Goal: Task Accomplishment & Management: Use online tool/utility

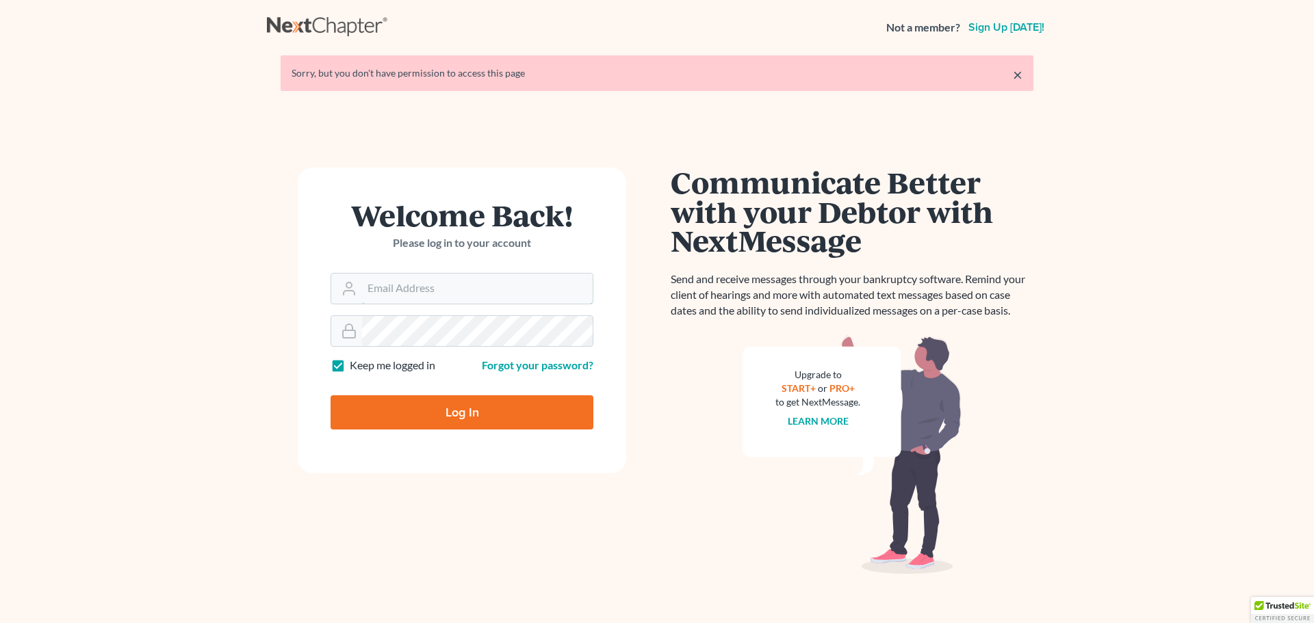
type input "[PERSON_NAME][EMAIL_ADDRESS][DOMAIN_NAME]"
click at [402, 405] on input "Log In" at bounding box center [461, 412] width 263 height 34
type input "Thinking..."
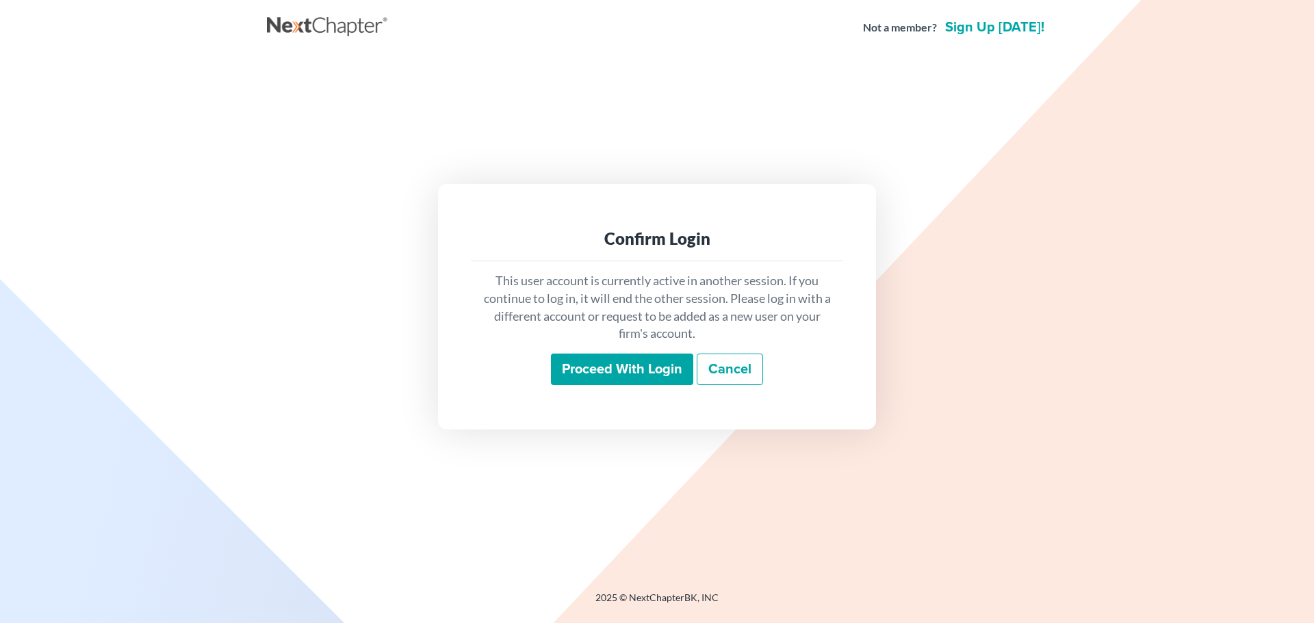
click at [585, 373] on input "Proceed with login" at bounding box center [622, 369] width 142 height 31
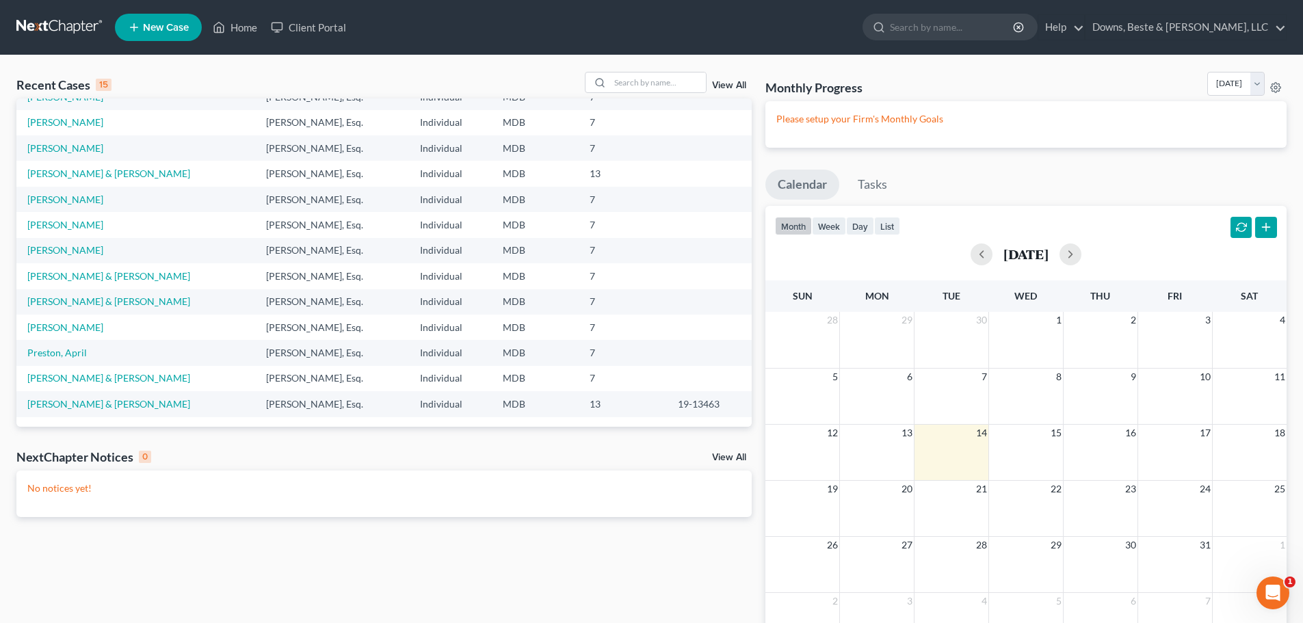
scroll to position [94, 0]
click at [740, 85] on link "View All" at bounding box center [729, 86] width 34 height 10
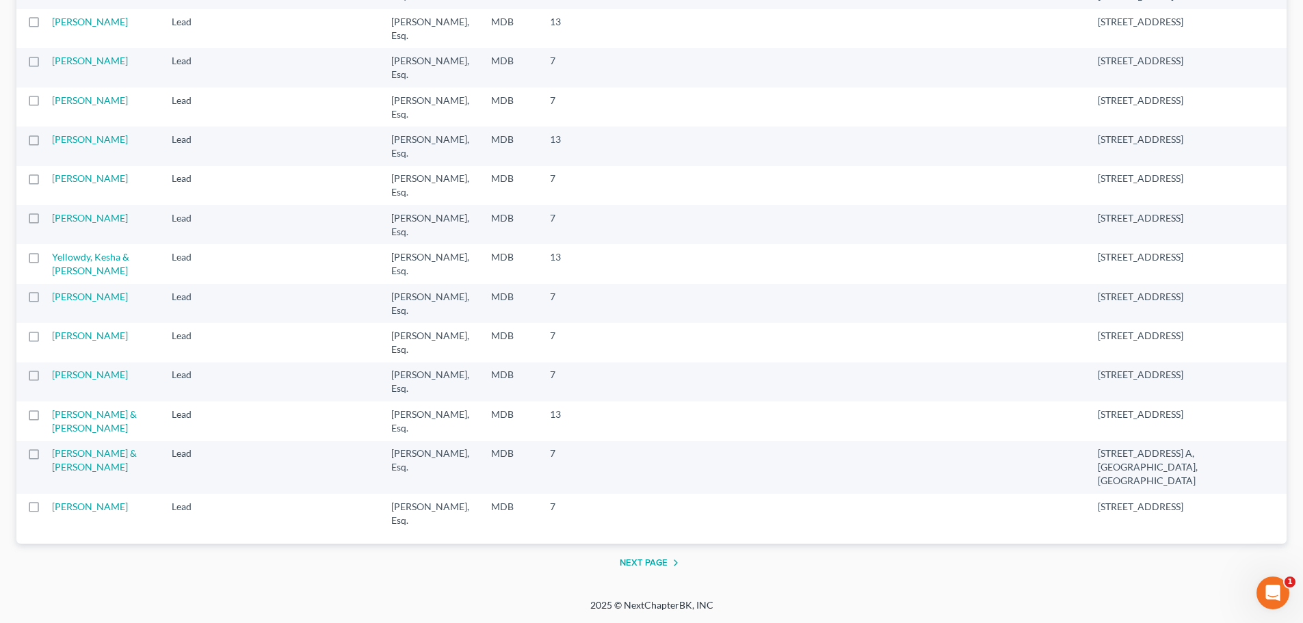
scroll to position [1774, 0]
click at [640, 562] on button "Next Page" at bounding box center [652, 563] width 64 height 16
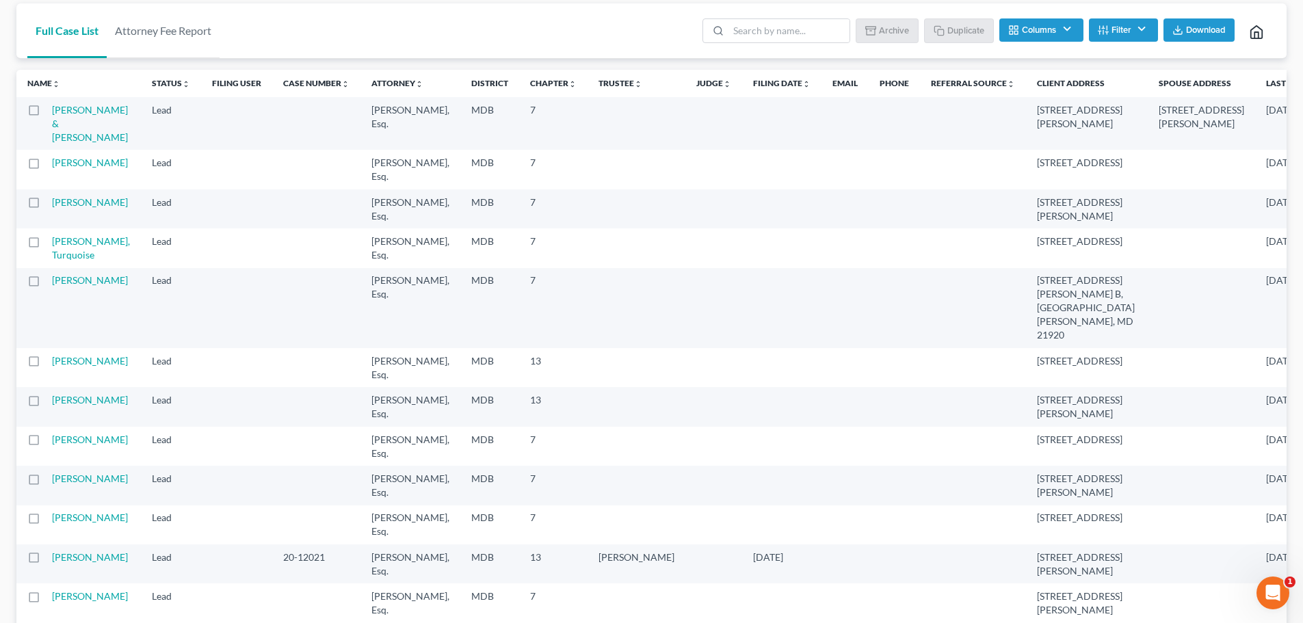
scroll to position [137, 0]
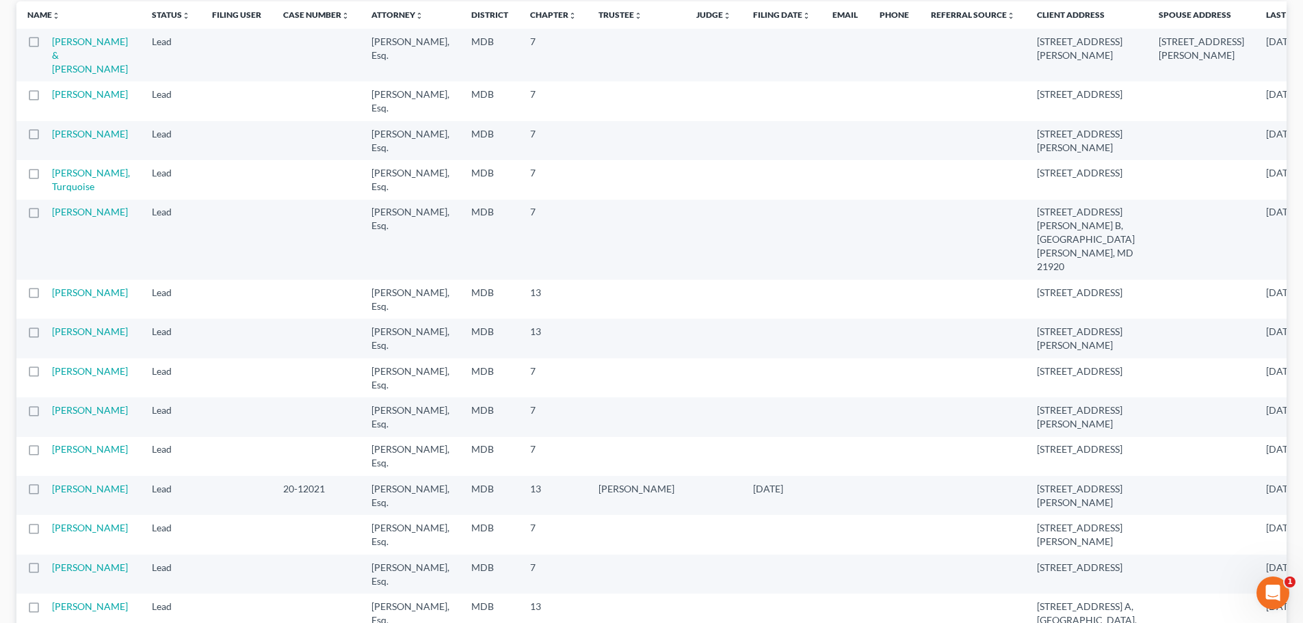
click at [101, 358] on td "Markland, Michael" at bounding box center [96, 338] width 89 height 39
click at [99, 337] on link "Markland, Michael" at bounding box center [90, 332] width 76 height 12
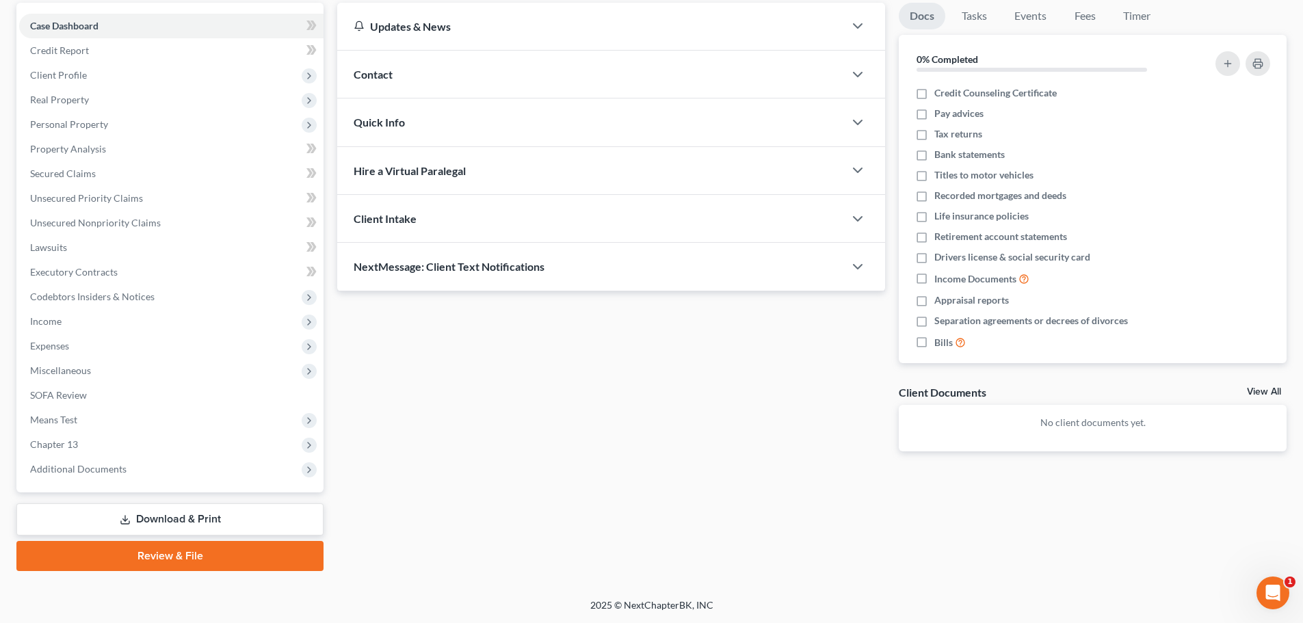
scroll to position [129, 0]
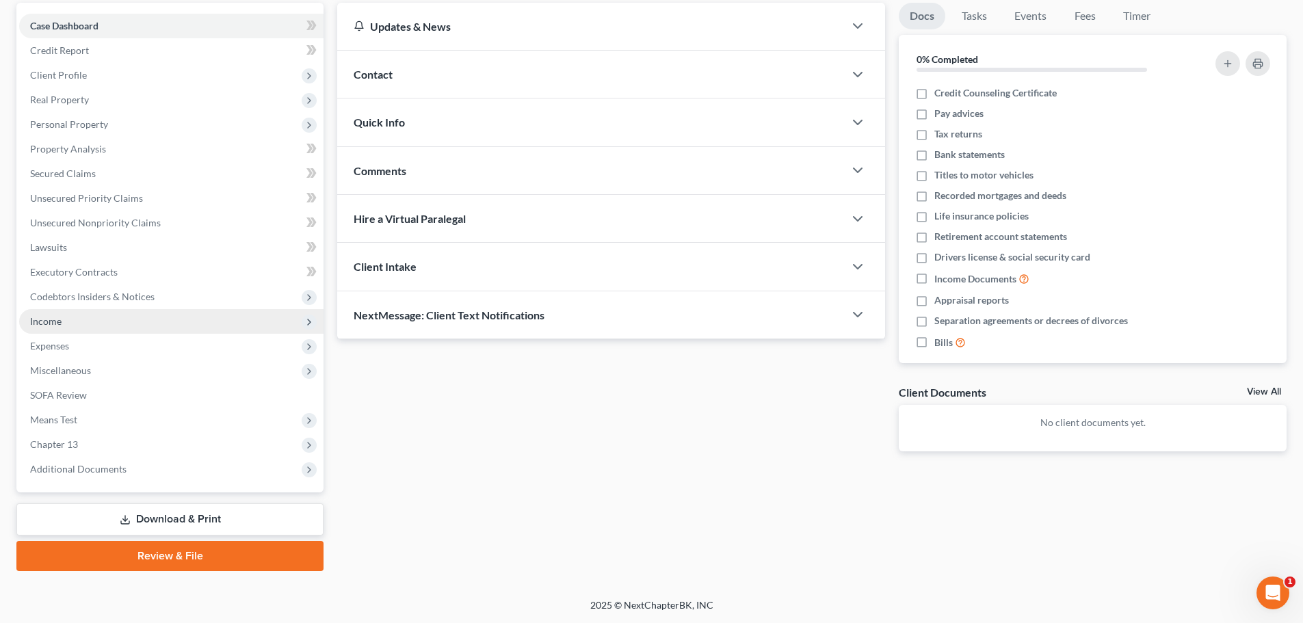
click at [55, 322] on span "Income" at bounding box center [45, 321] width 31 height 12
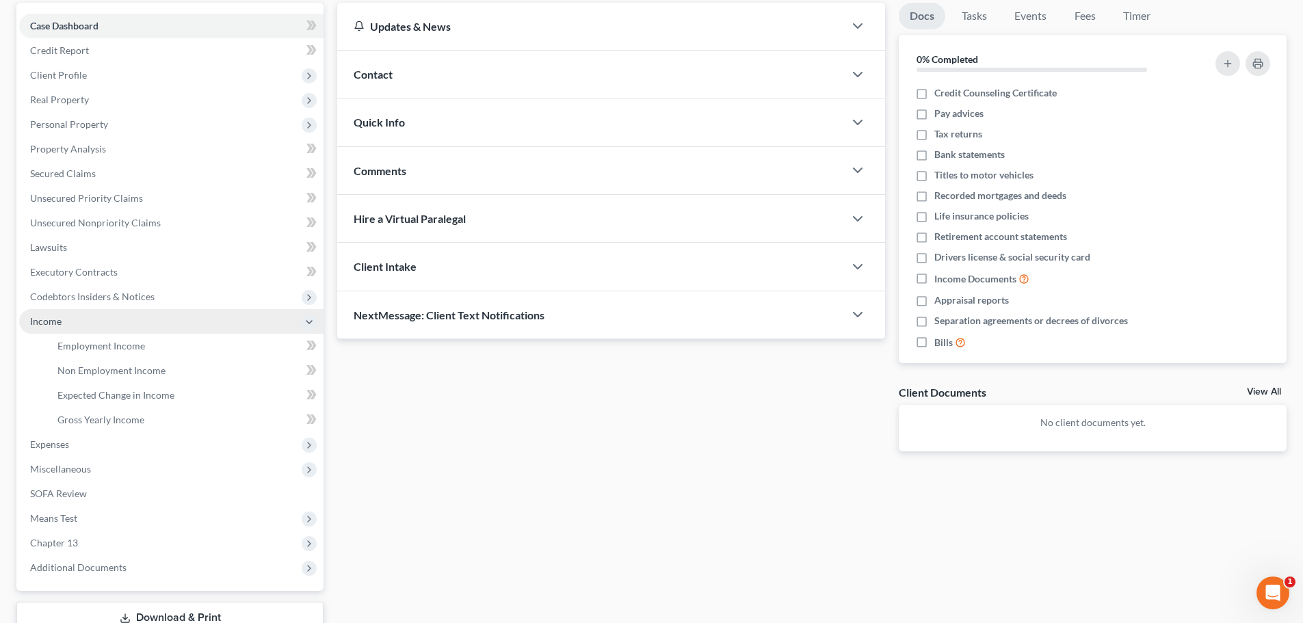
scroll to position [137, 0]
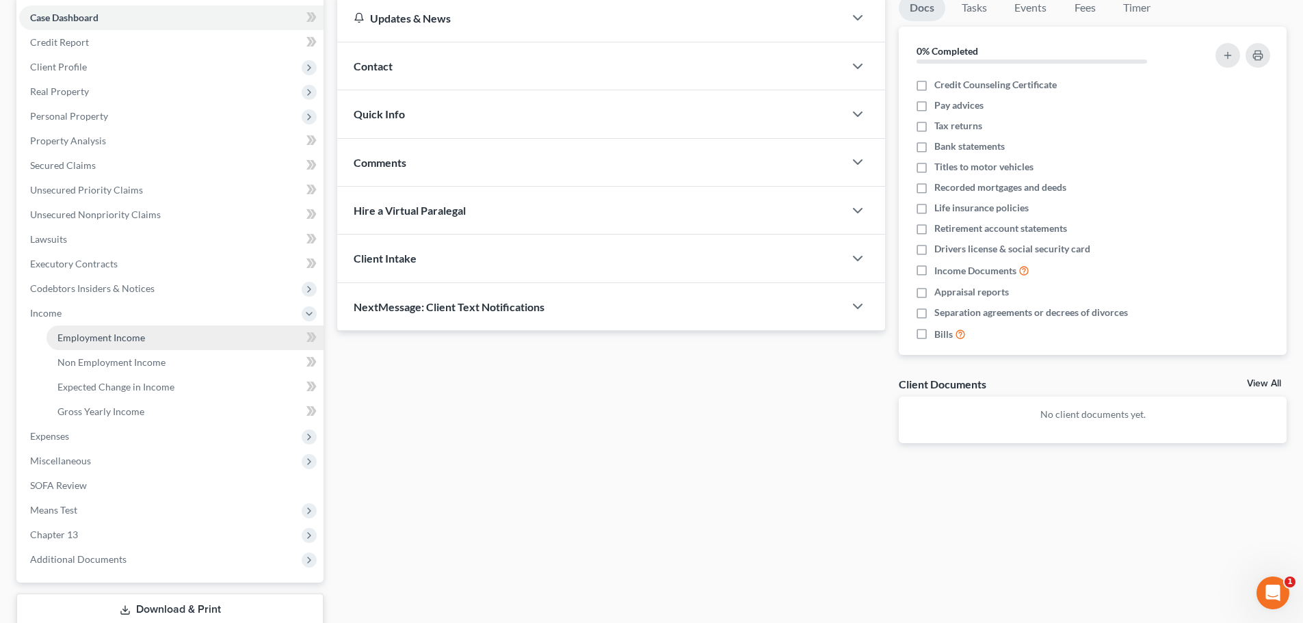
click at [127, 339] on span "Employment Income" at bounding box center [101, 338] width 88 height 12
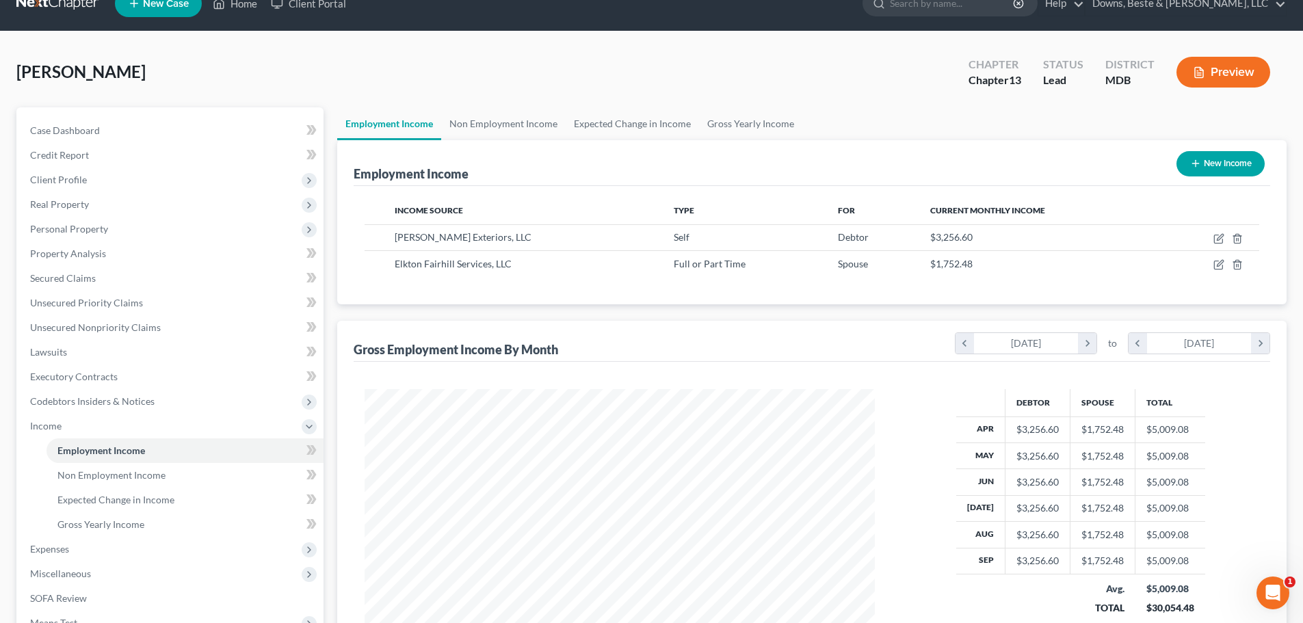
scroll to position [22, 0]
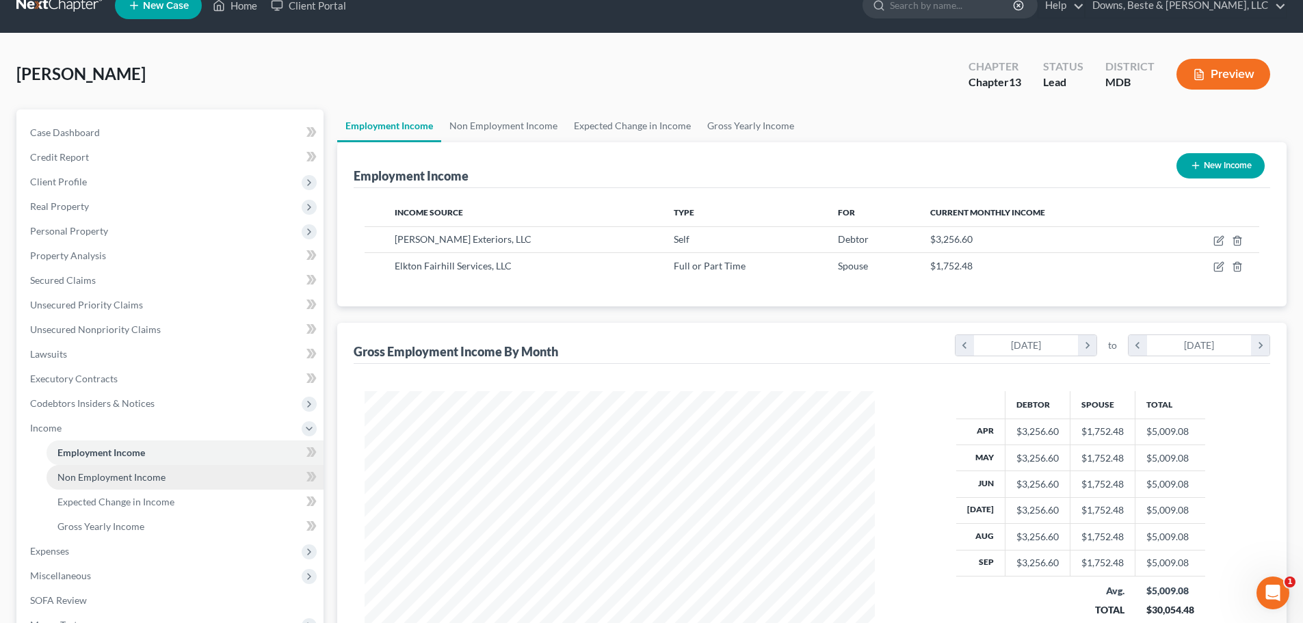
click at [157, 478] on span "Non Employment Income" at bounding box center [111, 477] width 108 height 12
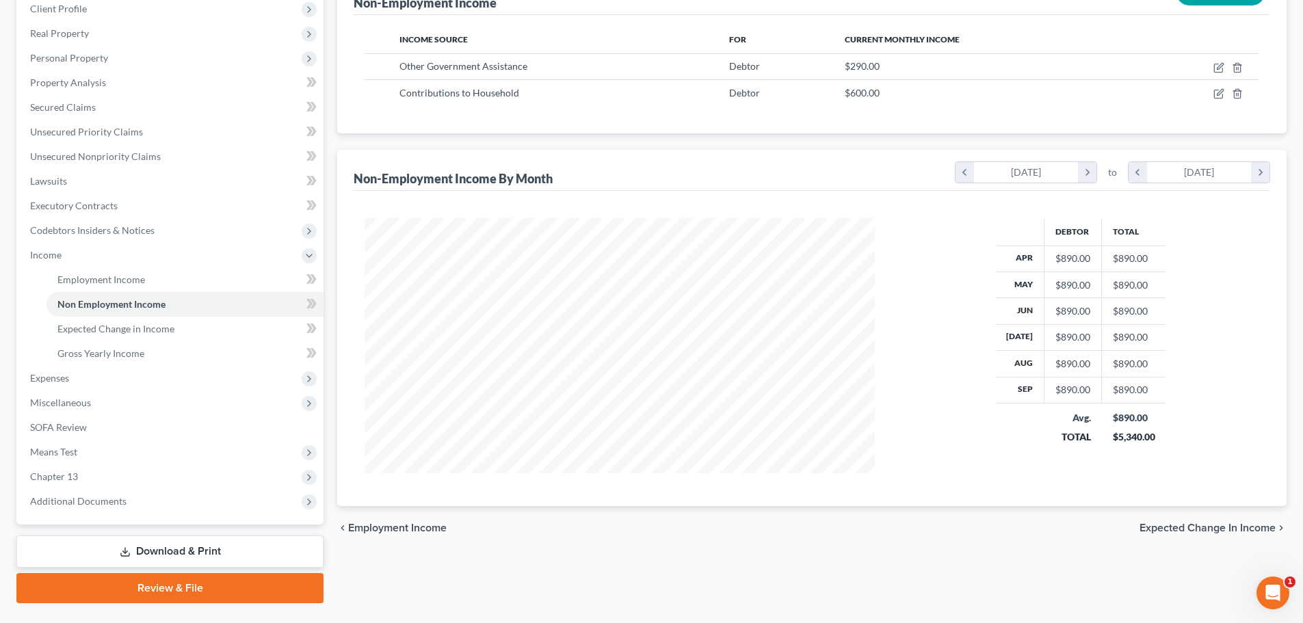
scroll to position [205, 0]
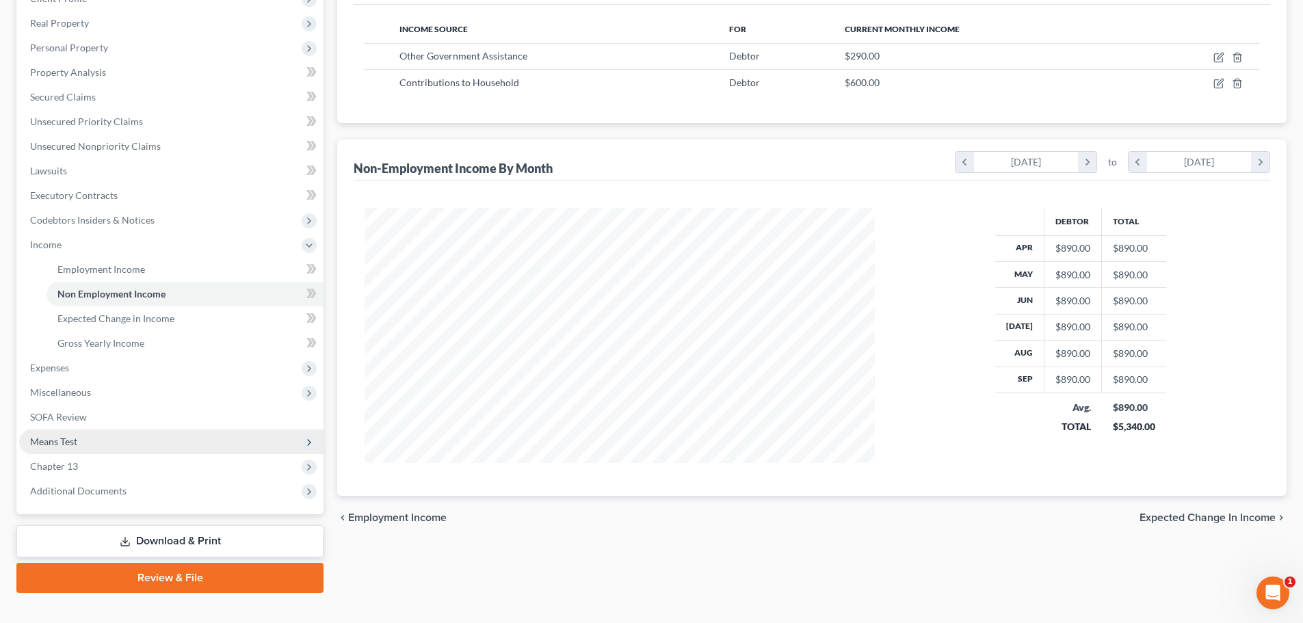
click at [80, 439] on span "Means Test" at bounding box center [171, 442] width 304 height 25
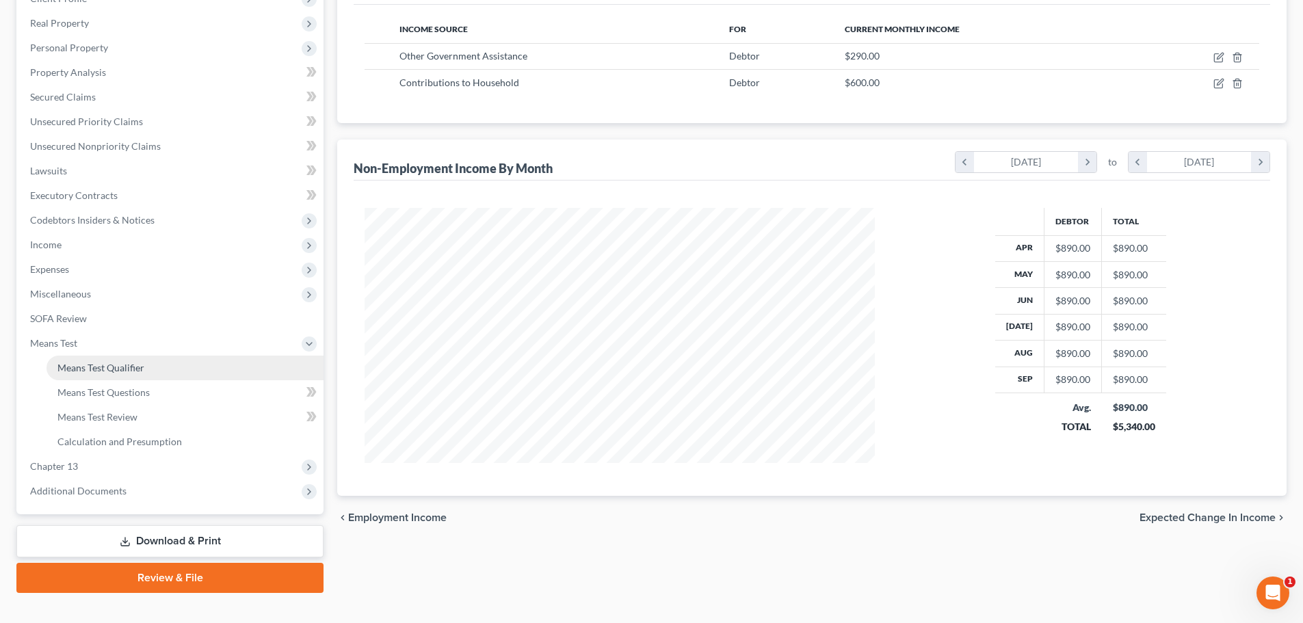
click at [112, 370] on span "Means Test Qualifier" at bounding box center [100, 368] width 87 height 12
